Goal: Information Seeking & Learning: Learn about a topic

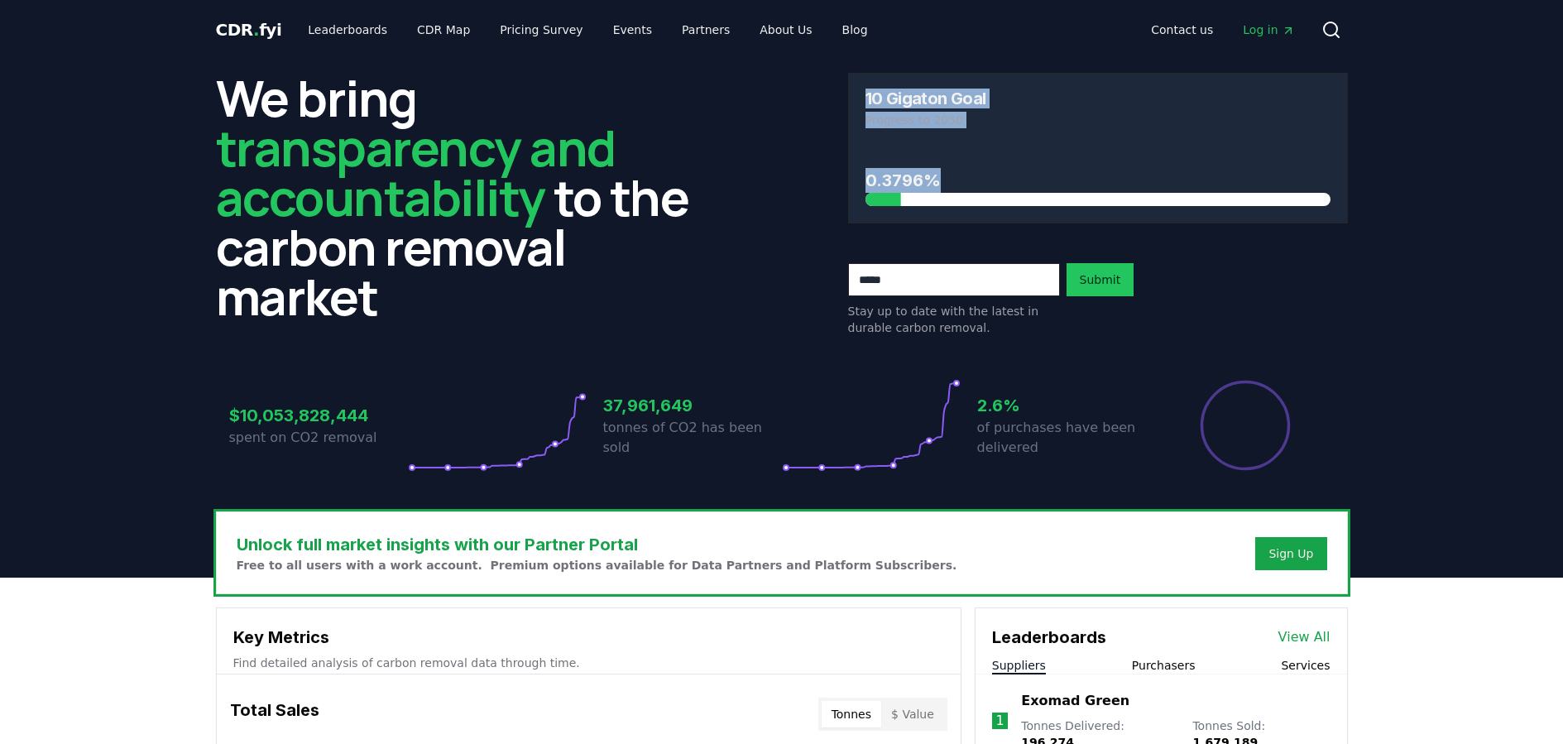
drag, startPoint x: 876, startPoint y: 90, endPoint x: 981, endPoint y: 194, distance: 147.5
click at [981, 194] on div "10 Gigaton Goal Progress to 2050 0.3796%" at bounding box center [1098, 148] width 500 height 151
drag, startPoint x: 927, startPoint y: 185, endPoint x: 876, endPoint y: 184, distance: 51.3
click at [876, 184] on h3 "0.3796%" at bounding box center [1098, 180] width 465 height 25
drag, startPoint x: 854, startPoint y: 184, endPoint x: 947, endPoint y: 184, distance: 92.7
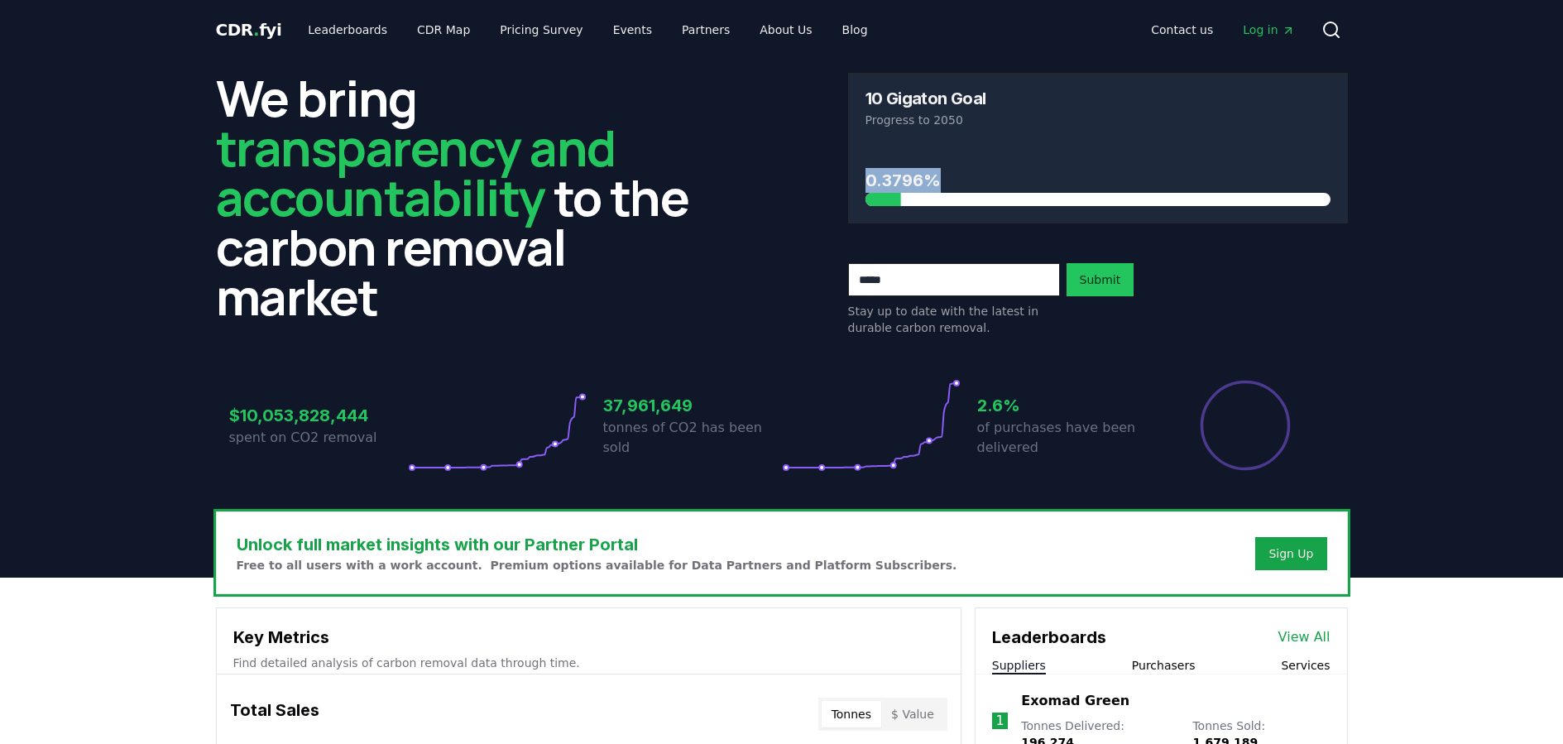
click at [947, 184] on div "0.3796%" at bounding box center [1098, 184] width 498 height 78
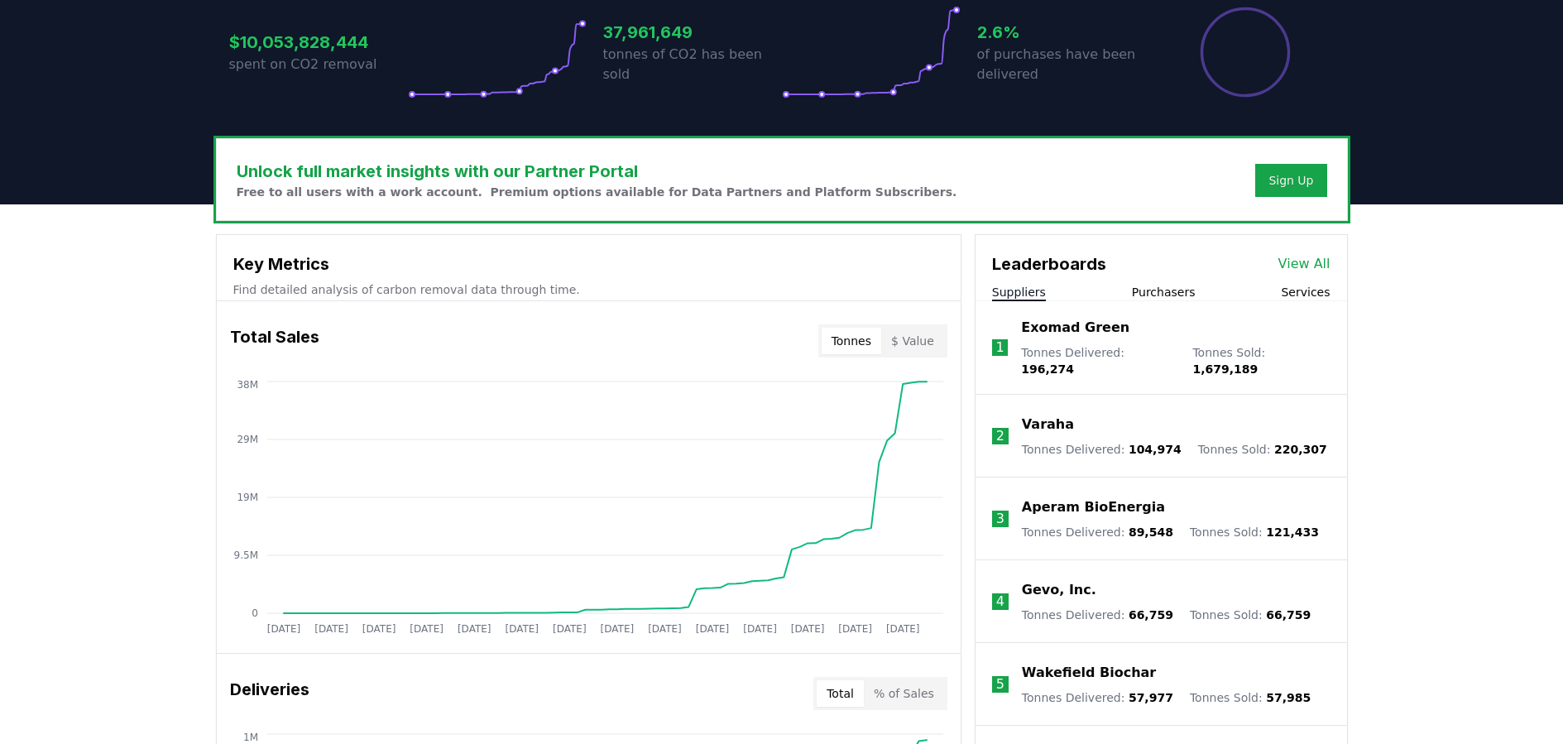
scroll to position [379, 0]
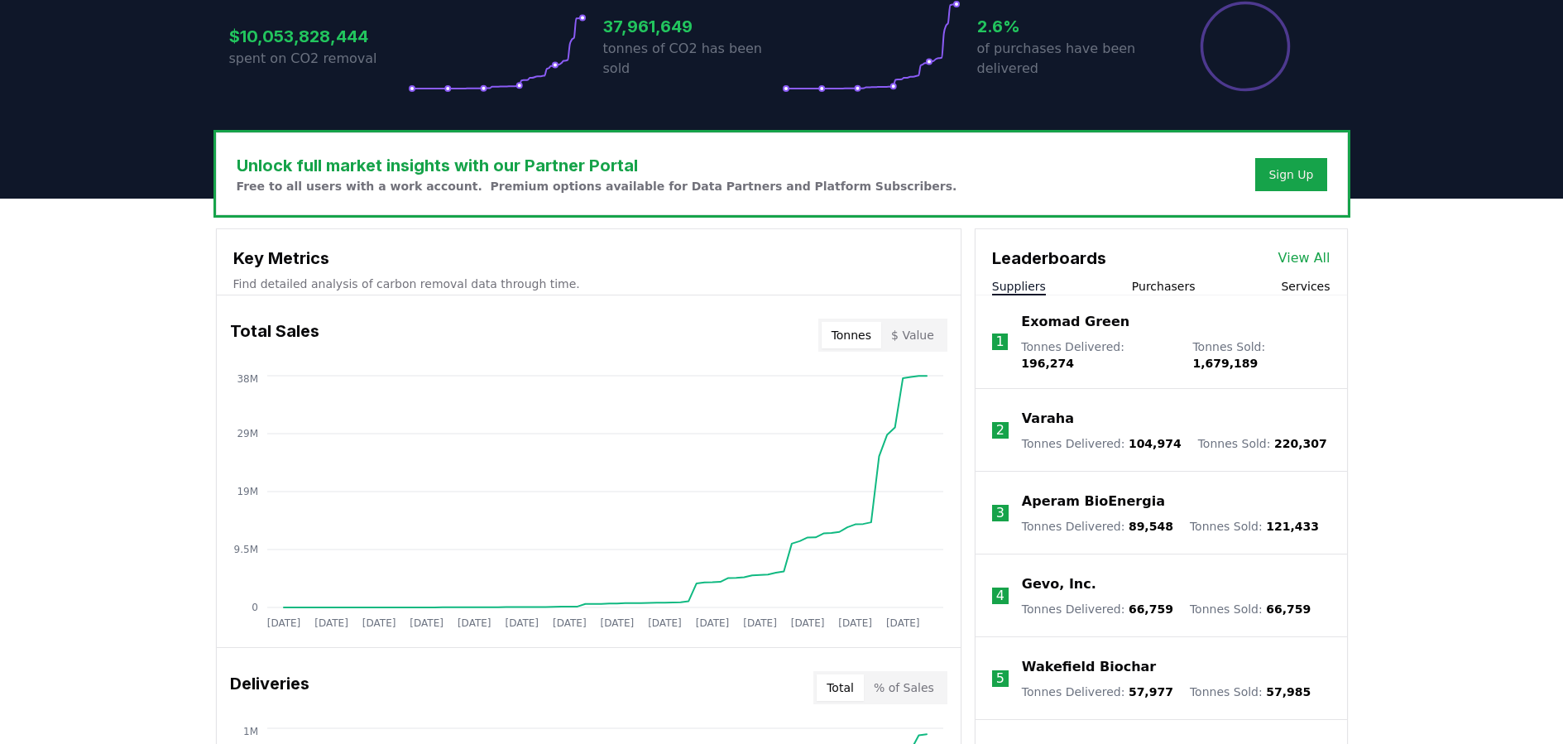
click at [1167, 284] on button "Purchasers" at bounding box center [1164, 286] width 64 height 17
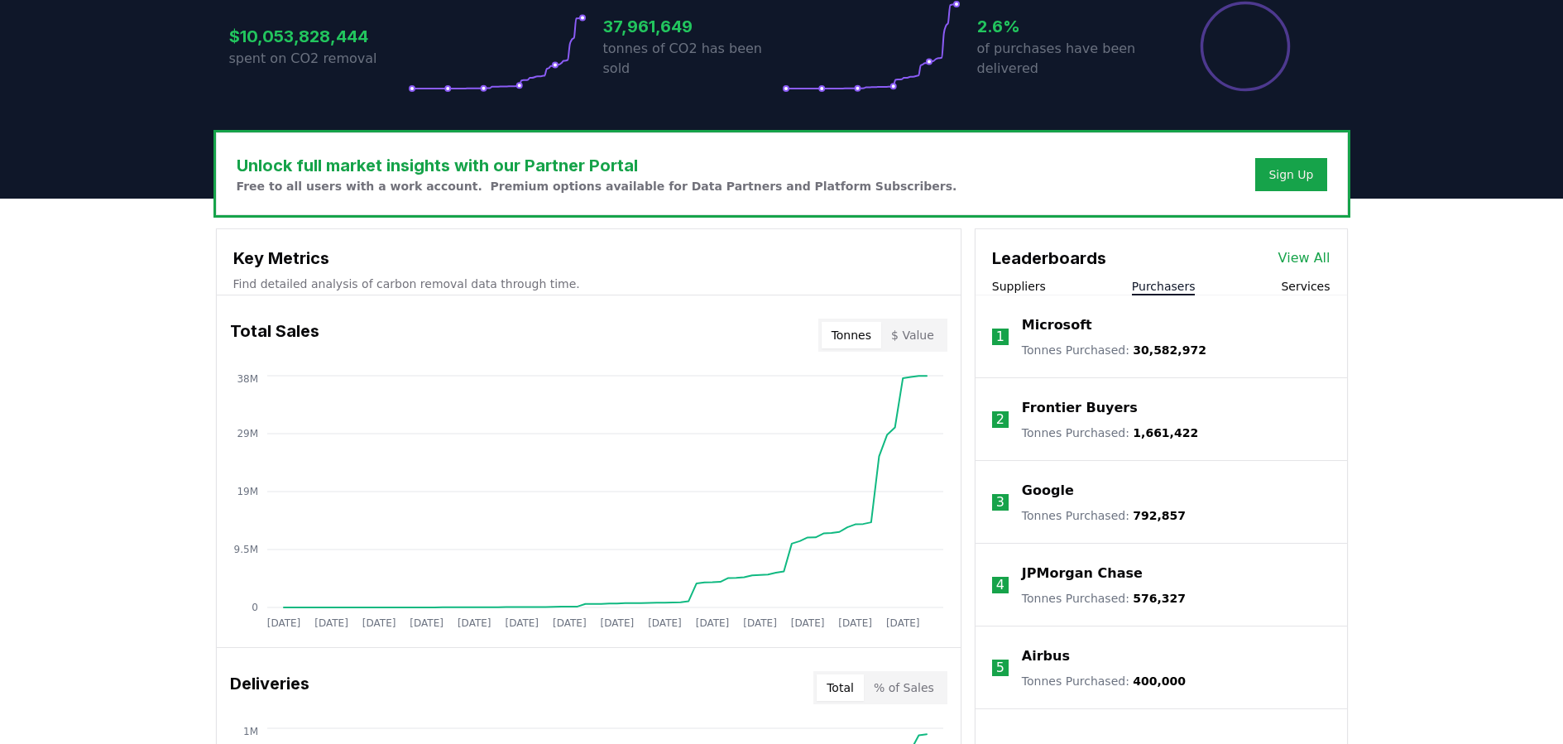
click at [1054, 324] on p "Microsoft" at bounding box center [1057, 325] width 70 height 20
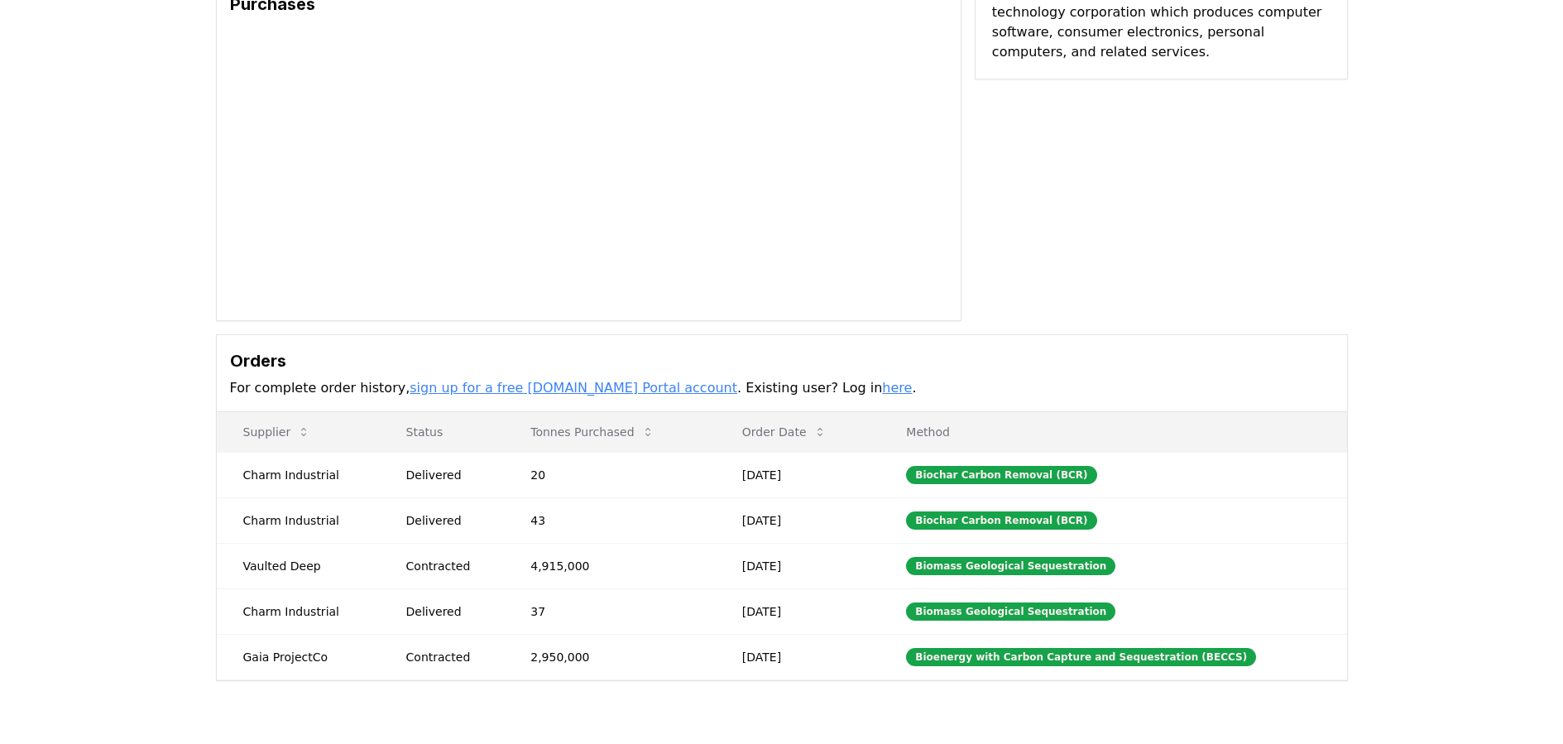
scroll to position [159, 0]
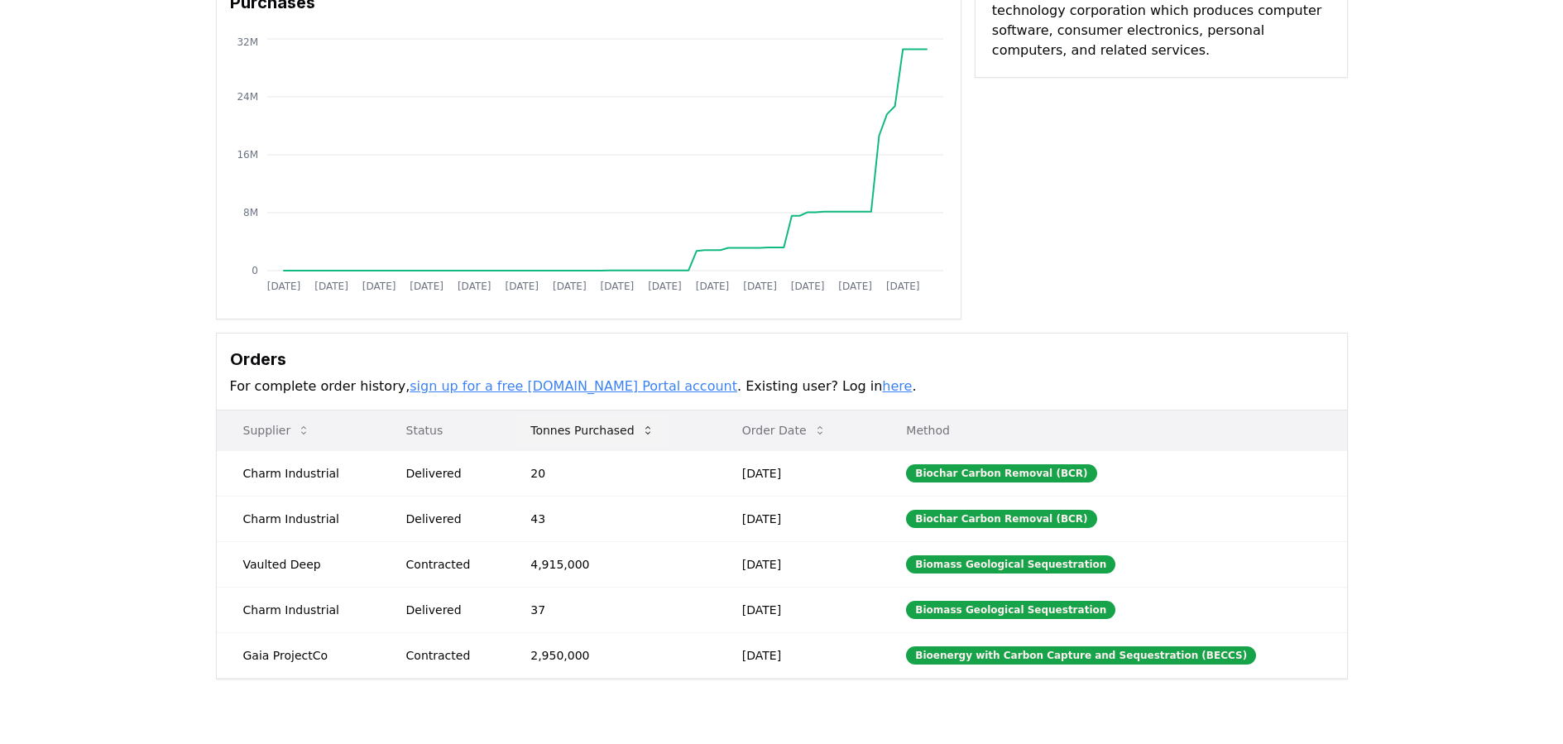
click at [583, 430] on button "Tonnes Purchased" at bounding box center [592, 430] width 150 height 33
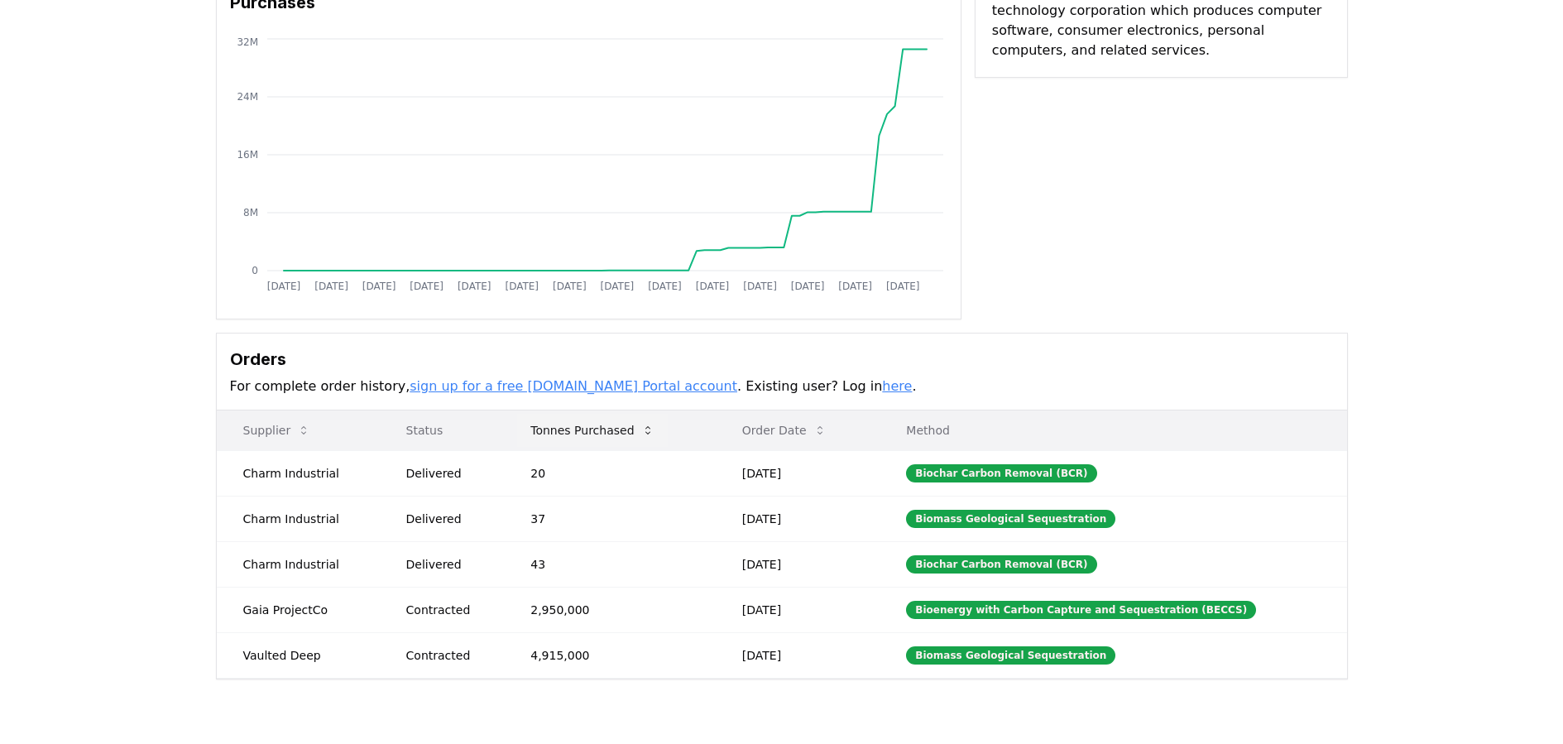
click at [583, 430] on button "Tonnes Purchased" at bounding box center [592, 430] width 150 height 33
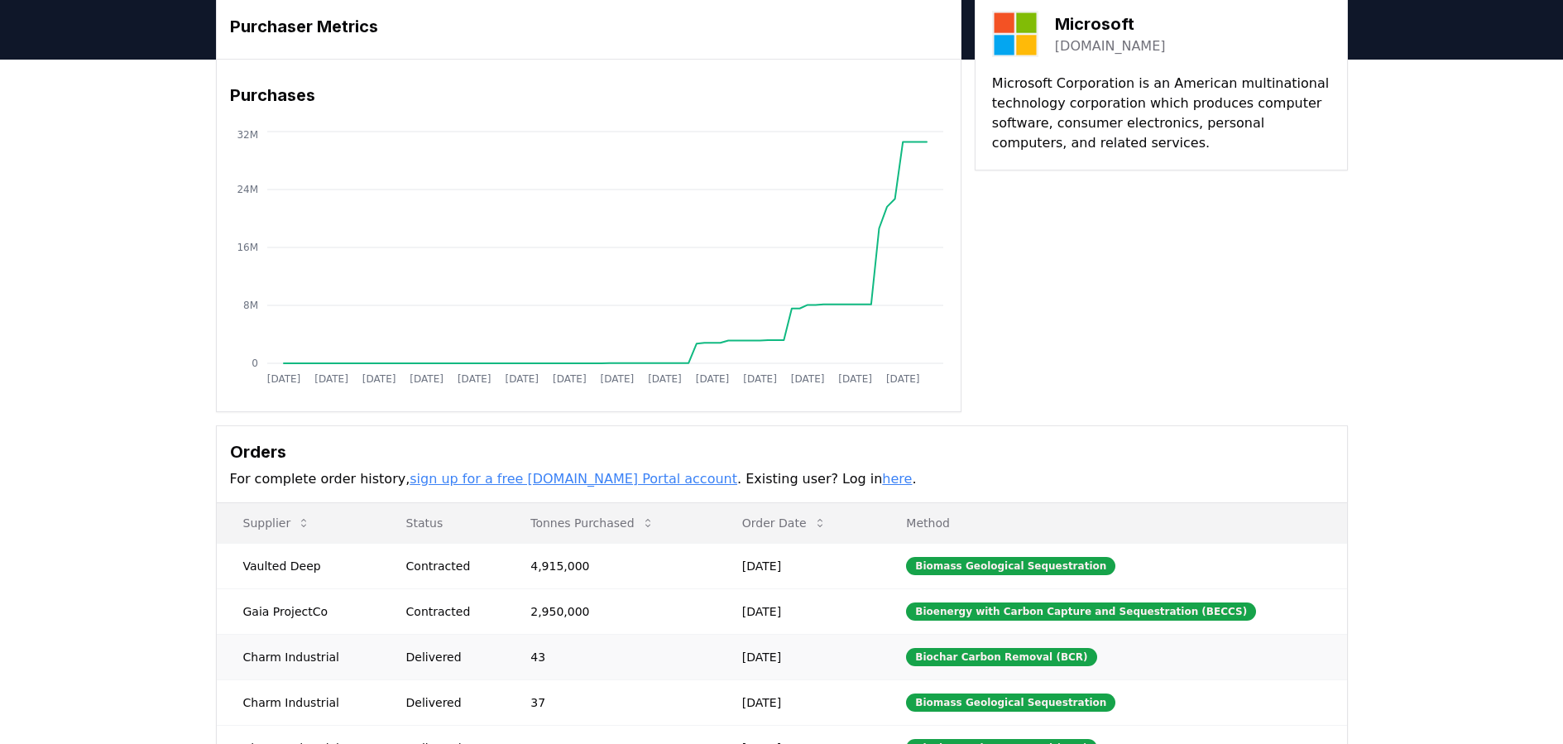
scroll to position [0, 0]
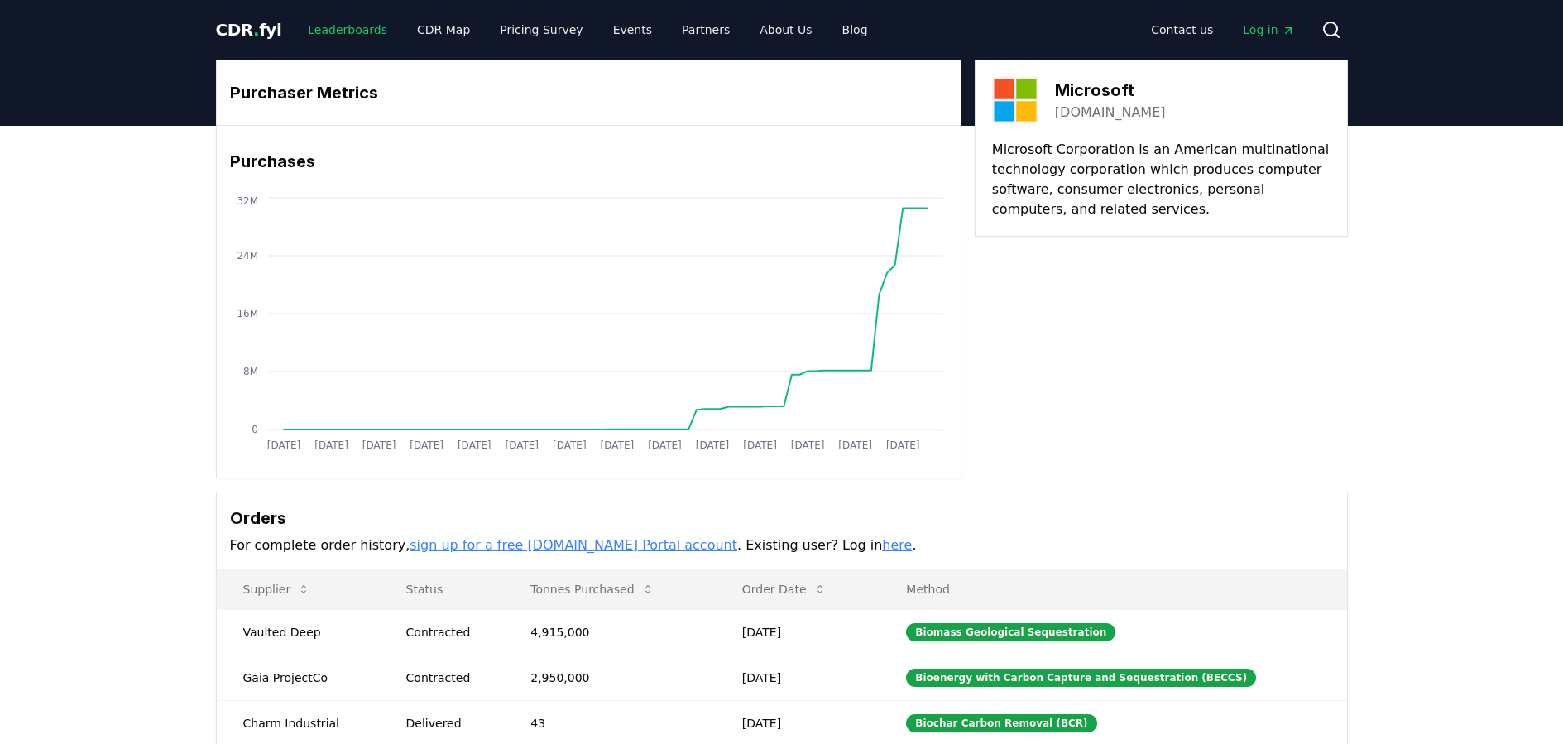
click at [366, 41] on link "Leaderboards" at bounding box center [348, 30] width 106 height 30
